Goal: Entertainment & Leisure: Browse casually

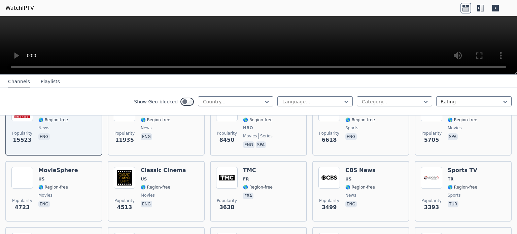
scroll to position [269, 0]
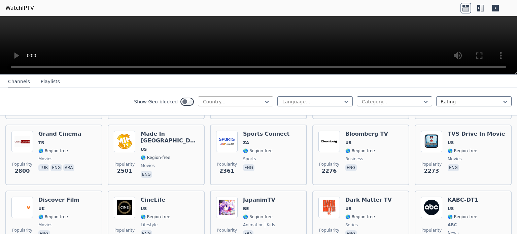
click at [235, 99] on div at bounding box center [232, 101] width 61 height 7
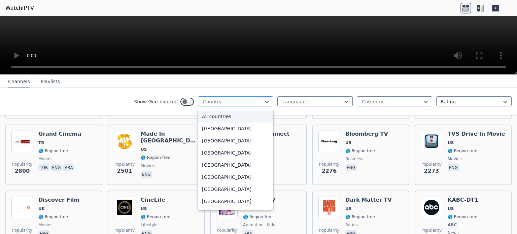
type input "*"
type input "**"
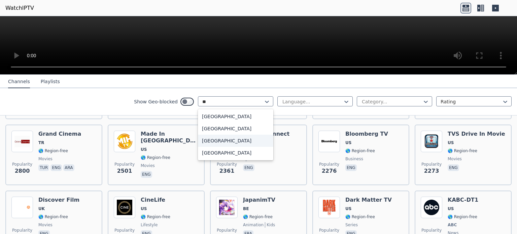
click at [233, 138] on div "[GEOGRAPHIC_DATA]" at bounding box center [235, 141] width 75 height 12
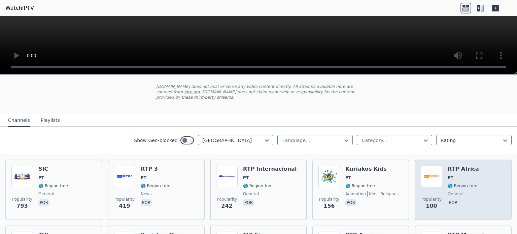
scroll to position [136, 0]
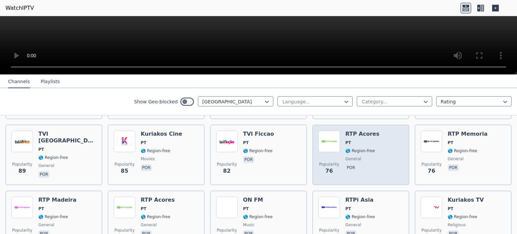
click at [376, 161] on div "Popularity 76 RTP Acores PT 🌎 Region-free general por" at bounding box center [360, 155] width 85 height 48
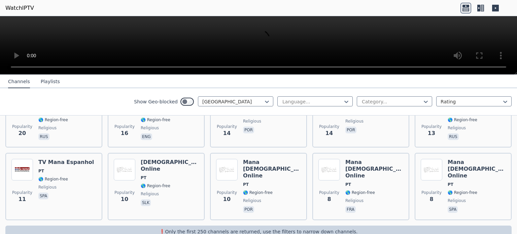
scroll to position [372, 0]
